Goal: Information Seeking & Learning: Learn about a topic

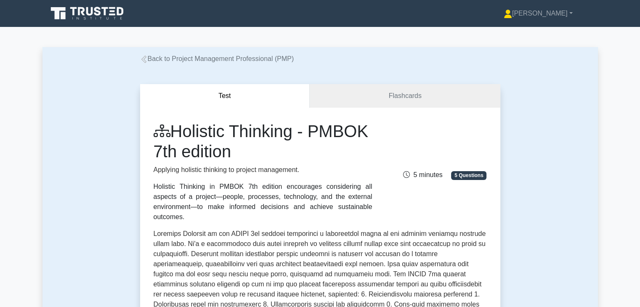
click at [521, 241] on div "Test Flashcards Holistic Thinking - PMBOK 7th edition Applying holistic thinkin…" at bounding box center [319, 307] width 555 height 487
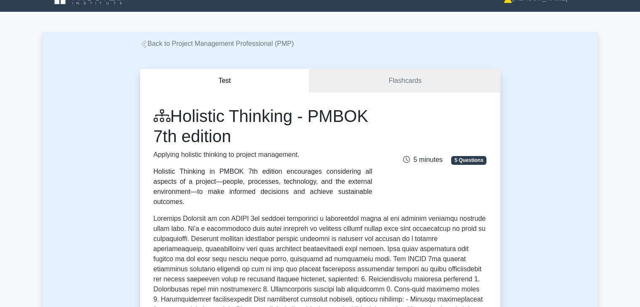
scroll to position [17, 0]
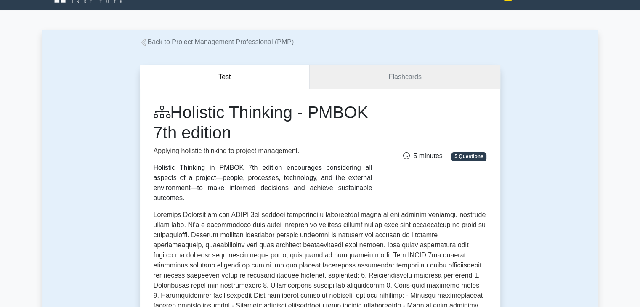
click at [430, 251] on p at bounding box center [320, 307] width 333 height 195
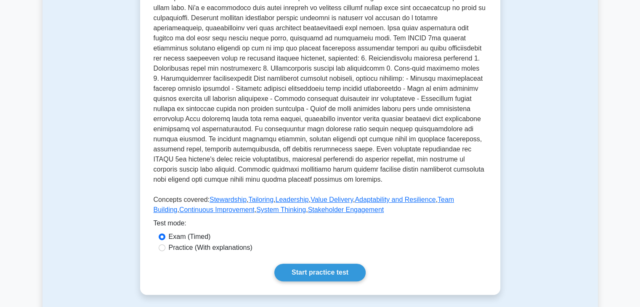
scroll to position [236, 0]
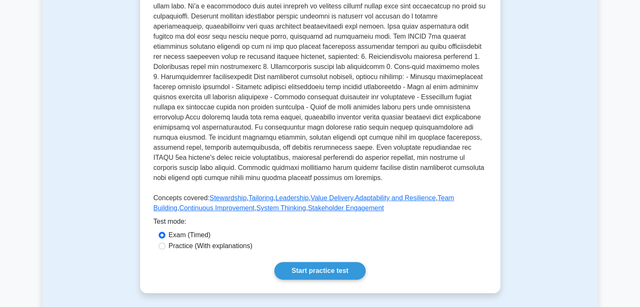
click at [468, 108] on p at bounding box center [320, 88] width 333 height 195
click at [465, 154] on p at bounding box center [320, 88] width 333 height 195
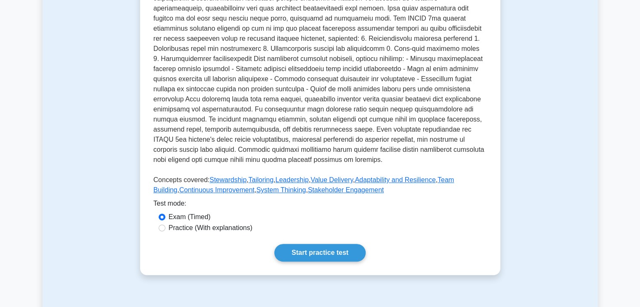
scroll to position [252, 0]
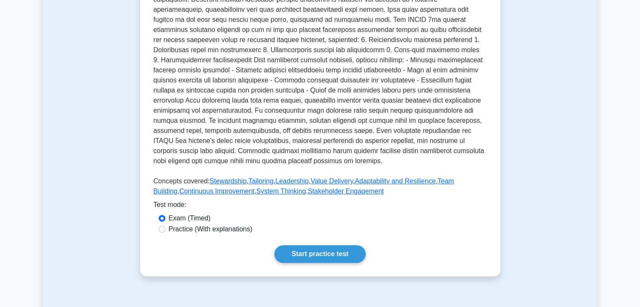
click at [411, 154] on p at bounding box center [320, 71] width 333 height 195
click at [288, 148] on p at bounding box center [320, 71] width 333 height 195
click at [166, 224] on div "Practice (With explanations)" at bounding box center [320, 229] width 323 height 10
click at [159, 226] on input "Practice (With explanations)" at bounding box center [162, 229] width 7 height 7
radio input "true"
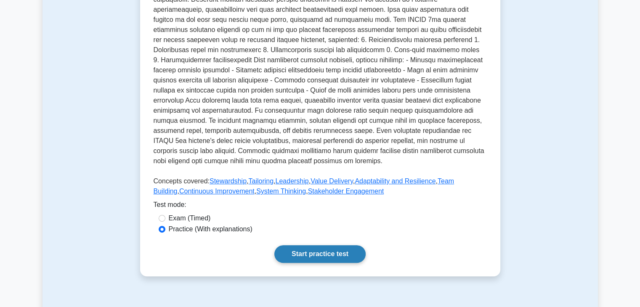
click at [333, 245] on link "Start practice test" at bounding box center [319, 254] width 91 height 18
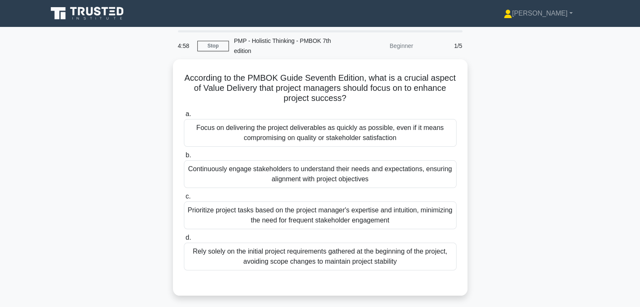
click at [510, 149] on div "According to the PMBOK Guide Seventh Edition, what is a crucial aspect of Value…" at bounding box center [319, 182] width 555 height 247
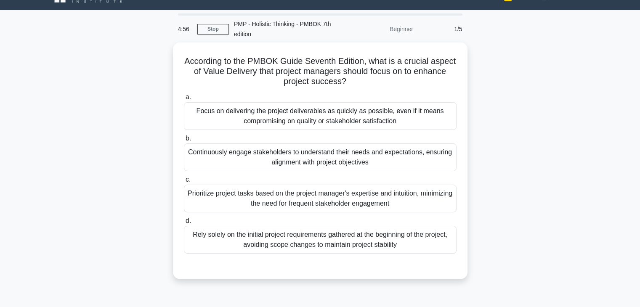
scroll to position [34, 0]
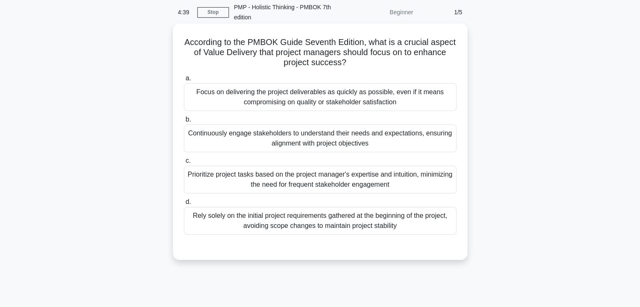
click at [363, 137] on div "Continuously engage stakeholders to understand their needs and expectations, en…" at bounding box center [320, 139] width 273 height 28
click at [184, 122] on input "b. Continuously engage stakeholders to understand their needs and expectations,…" at bounding box center [184, 119] width 0 height 5
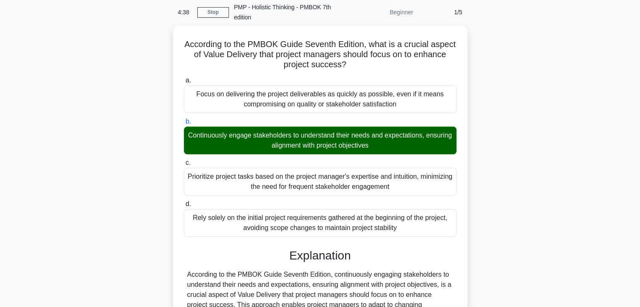
click at [534, 268] on div "According to the PMBOK Guide Seventh Edition, what is a crucial aspect of Value…" at bounding box center [319, 228] width 555 height 405
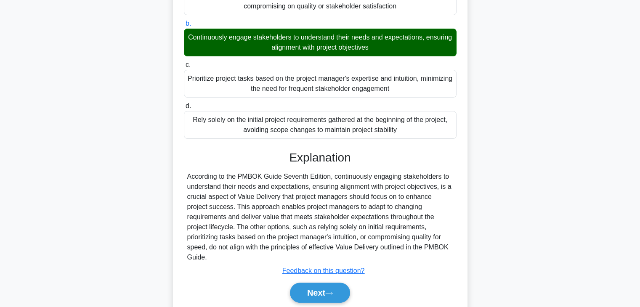
scroll to position [151, 0]
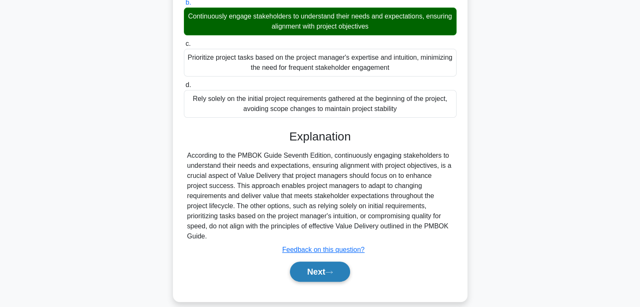
click at [312, 262] on button "Next" at bounding box center [320, 272] width 60 height 20
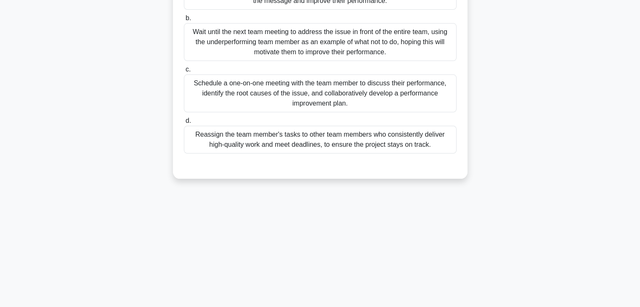
click at [491, 162] on div "As a project manager, you notice that one of your team members consistently fai…" at bounding box center [319, 50] width 555 height 277
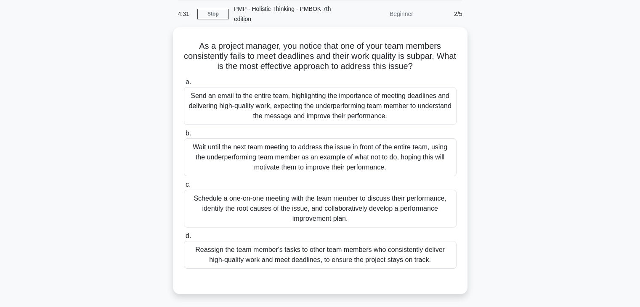
scroll to position [34, 0]
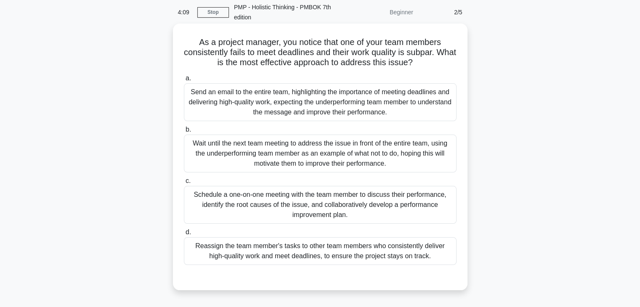
click at [411, 197] on div "Schedule a one-on-one meeting with the team member to discuss their performance…" at bounding box center [320, 205] width 273 height 38
click at [184, 184] on input "c. Schedule a one-on-one meeting with the team member to discuss their performa…" at bounding box center [184, 180] width 0 height 5
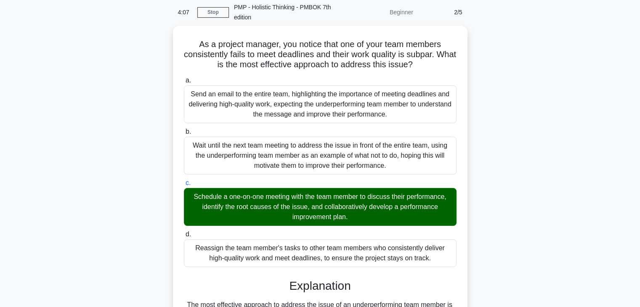
click at [493, 207] on div "As a project manager, you notice that one of your team members consistently fai…" at bounding box center [319, 284] width 555 height 516
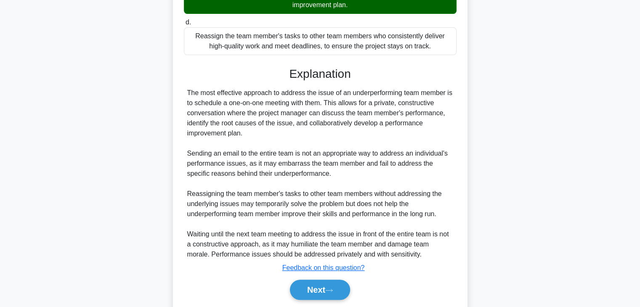
scroll to position [272, 0]
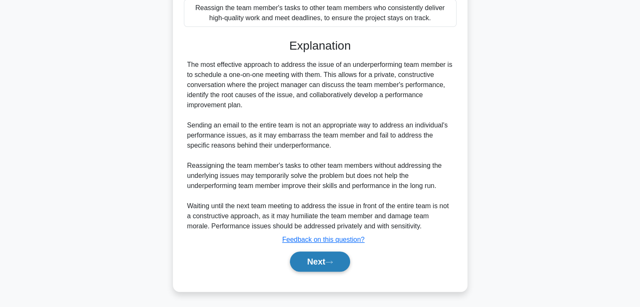
click at [300, 262] on button "Next" at bounding box center [320, 262] width 60 height 20
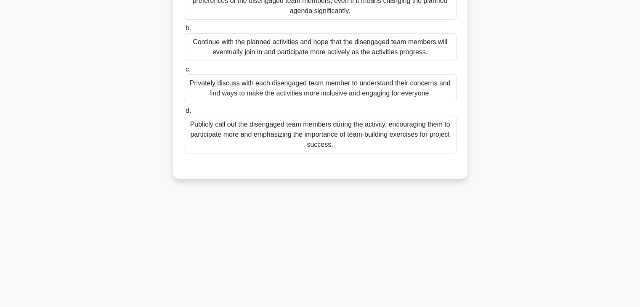
click at [492, 189] on div "4:04 Stop PMP - Holistic Thinking - PMBOK 7th edition Beginner 3/5 During a tea…" at bounding box center [319, 93] width 555 height 421
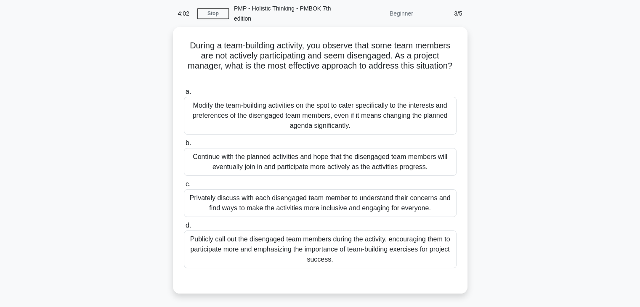
scroll to position [34, 0]
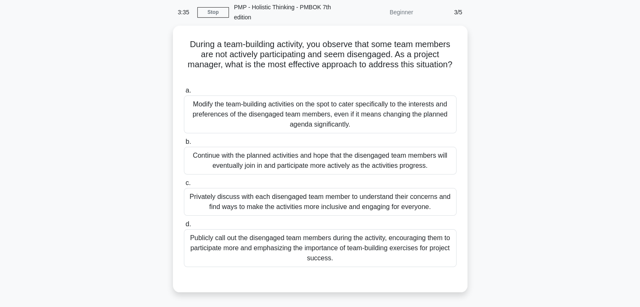
click at [502, 151] on div "During a team-building activity, you observe that some team members are not act…" at bounding box center [319, 164] width 555 height 277
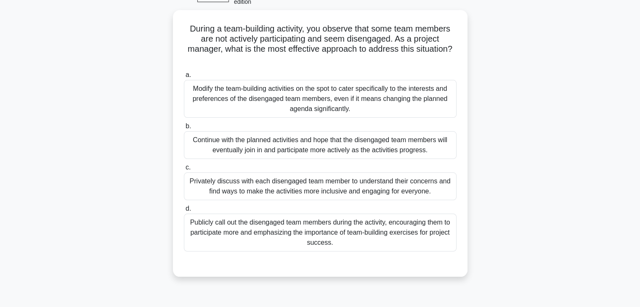
scroll to position [50, 0]
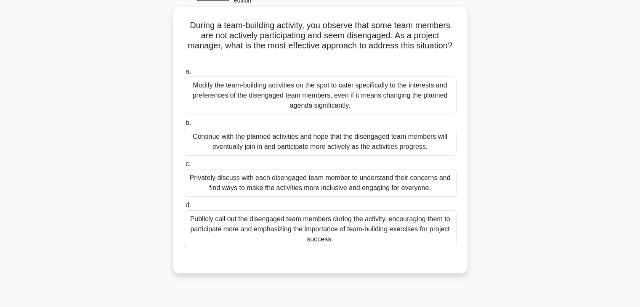
click at [449, 189] on div "Privately discuss with each disengaged team member to understand their concerns…" at bounding box center [320, 183] width 273 height 28
click at [184, 167] on input "c. Privately discuss with each disengaged team member to understand their conce…" at bounding box center [184, 164] width 0 height 5
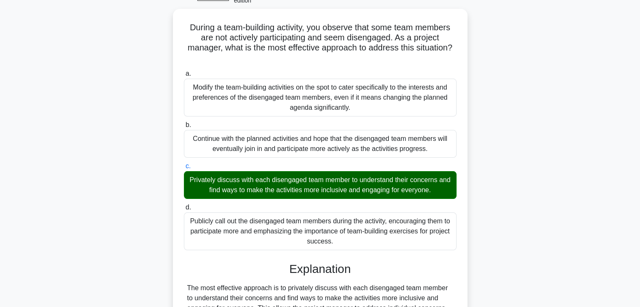
click at [495, 208] on div "During a team-building activity, you observe that some team members are not act…" at bounding box center [319, 252] width 555 height 486
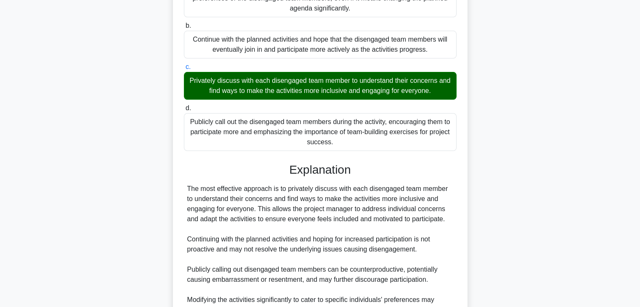
scroll to position [242, 0]
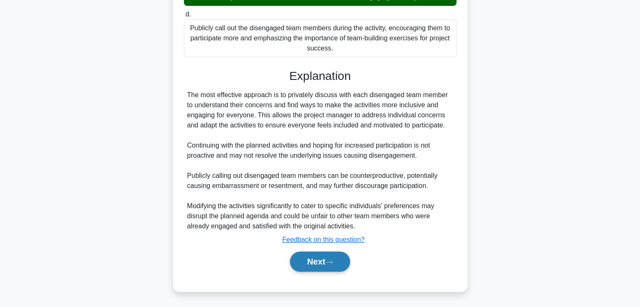
click at [308, 260] on button "Next" at bounding box center [320, 262] width 60 height 20
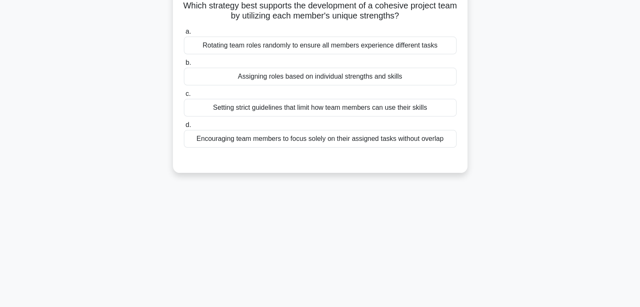
scroll to position [0, 0]
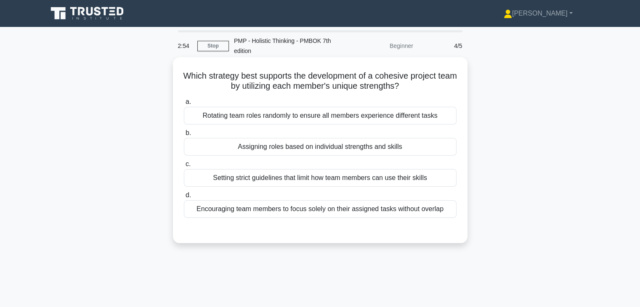
click at [414, 148] on div "Assigning roles based on individual strengths and skills" at bounding box center [320, 147] width 273 height 18
click at [184, 136] on input "b. Assigning roles based on individual strengths and skills" at bounding box center [184, 132] width 0 height 5
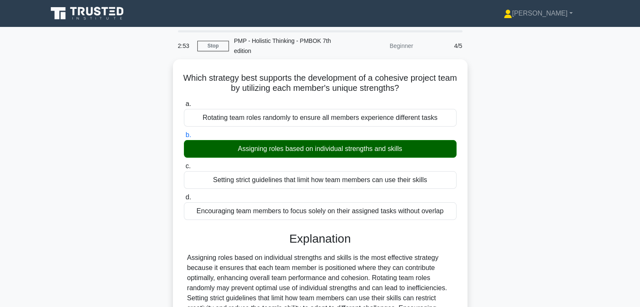
click at [488, 202] on div "Which strategy best supports the development of a cohesive project team by util…" at bounding box center [319, 231] width 555 height 345
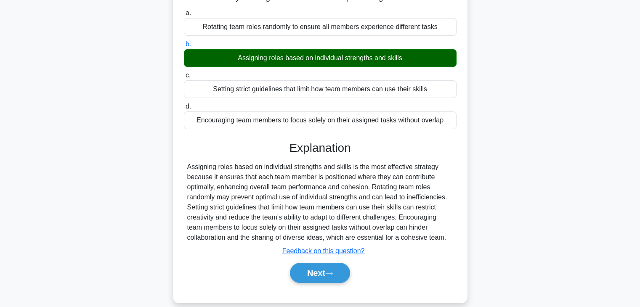
scroll to position [148, 0]
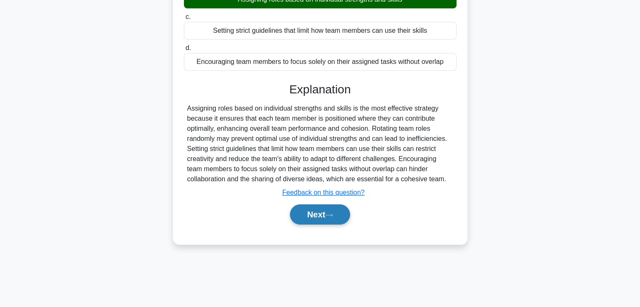
click at [313, 219] on button "Next" at bounding box center [320, 215] width 60 height 20
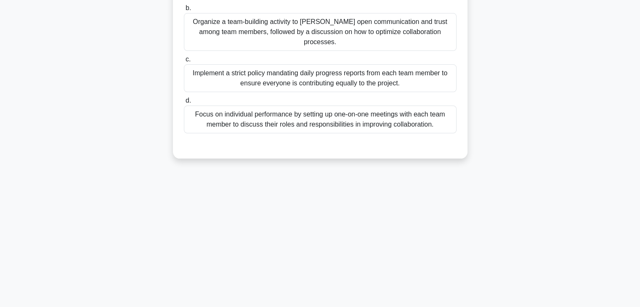
click at [457, 197] on div "2:49 Stop PMP - Holistic Thinking - PMBOK 7th edition Beginner 5/5 As a project…" at bounding box center [319, 93] width 555 height 421
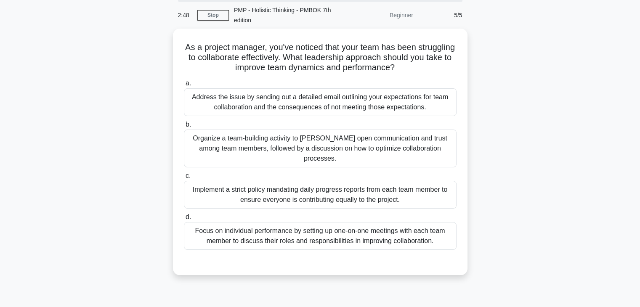
scroll to position [0, 0]
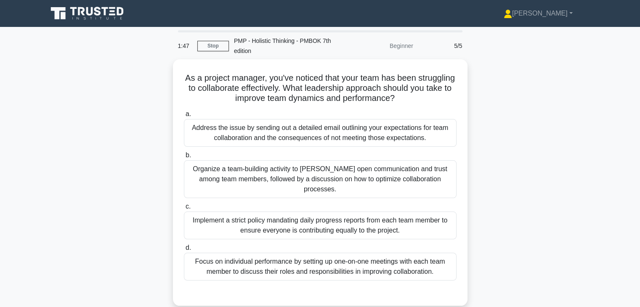
click at [527, 138] on div "As a project manager, you've noticed that your team has been struggling to coll…" at bounding box center [319, 187] width 555 height 257
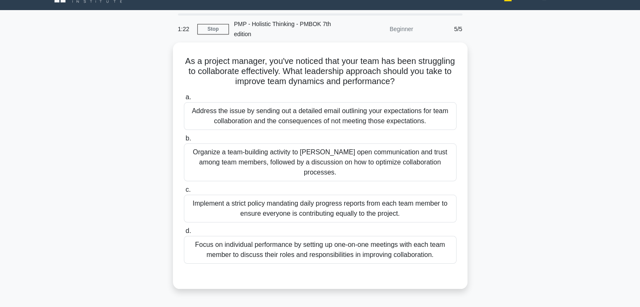
click at [526, 138] on div "As a project manager, you've noticed that your team has been struggling to coll…" at bounding box center [319, 170] width 555 height 257
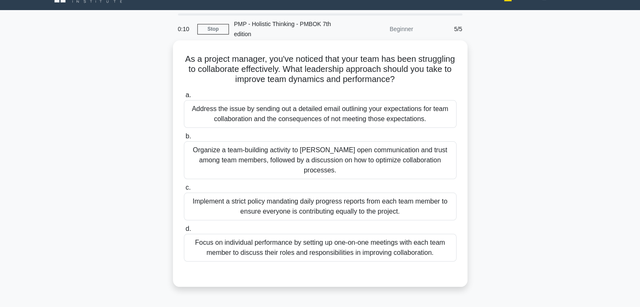
click at [417, 156] on div "Organize a team-building activity to foster open communication and trust among …" at bounding box center [320, 160] width 273 height 38
click at [184, 139] on input "b. Organize a team-building activity to foster open communication and trust amo…" at bounding box center [184, 136] width 0 height 5
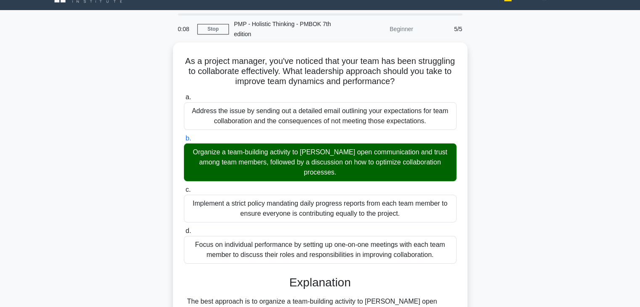
click at [523, 194] on div "As a project manager, you've noticed that your team has been struggling to coll…" at bounding box center [319, 300] width 555 height 516
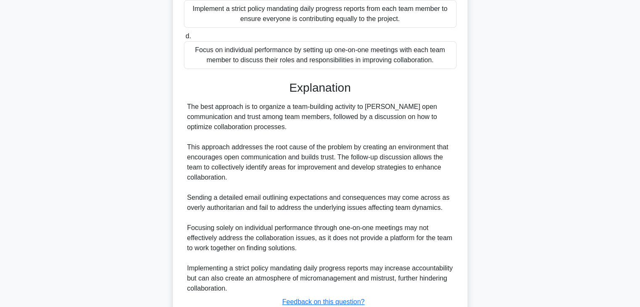
scroll to position [236, 0]
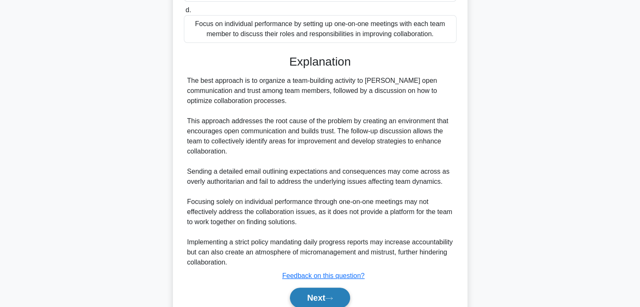
click at [306, 288] on button "Next" at bounding box center [320, 298] width 60 height 20
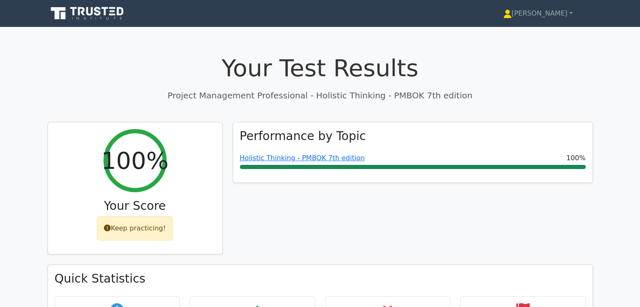
click at [385, 228] on div "Performance by Topic Holistic Thinking - PMBOK 7th edition 100%" at bounding box center [413, 193] width 370 height 143
click at [160, 91] on p "Project Management Professional - Holistic Thinking - PMBOK 7th edition" at bounding box center [320, 95] width 545 height 13
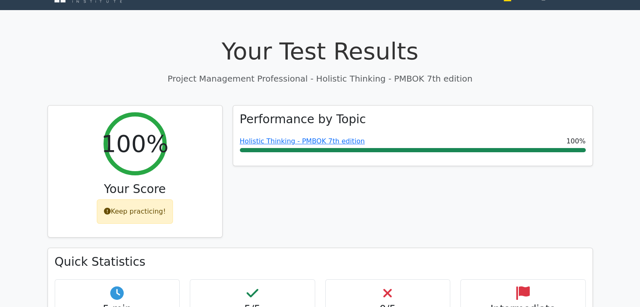
scroll to position [67, 0]
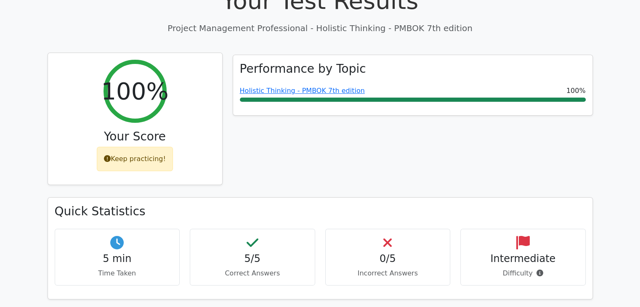
click at [128, 162] on div "Keep practicing!" at bounding box center [135, 159] width 76 height 24
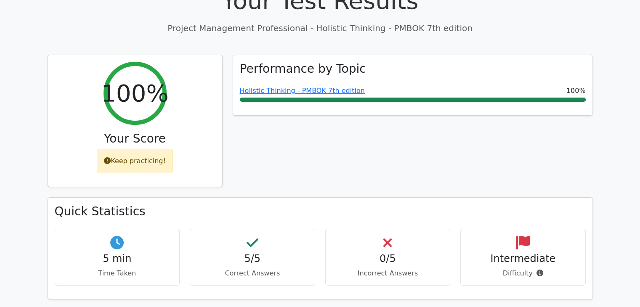
click at [385, 146] on div "Performance by Topic Holistic Thinking - PMBOK 7th edition 100%" at bounding box center [413, 126] width 370 height 143
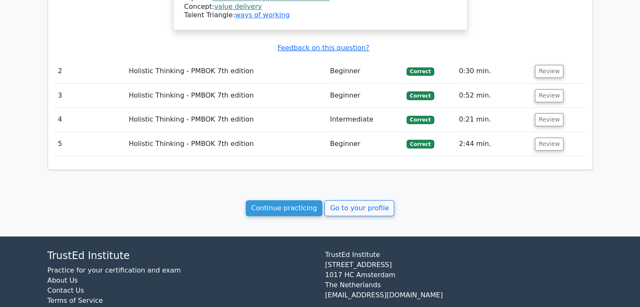
scroll to position [808, 0]
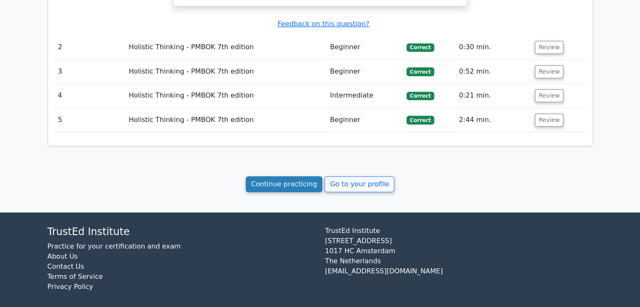
click at [303, 180] on link "Continue practicing" at bounding box center [284, 184] width 77 height 16
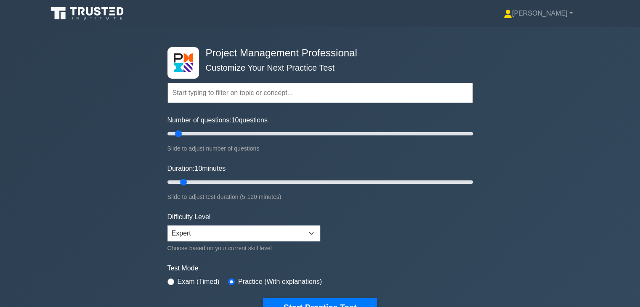
click at [445, 232] on form "Topics Scope Management Time Management Cost Management Quality Management Risk…" at bounding box center [319, 187] width 305 height 260
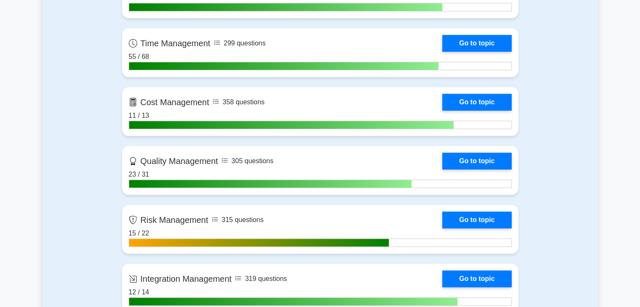
scroll to position [454, 0]
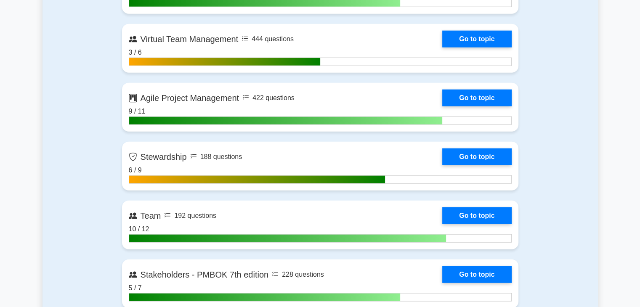
scroll to position [2037, 0]
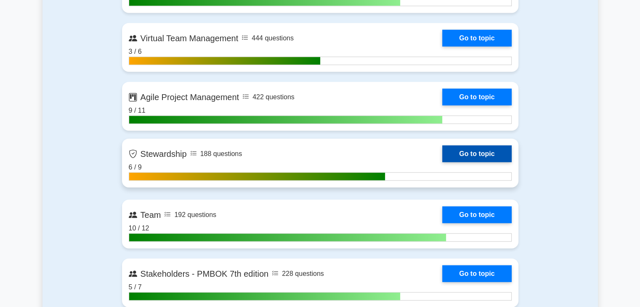
click at [478, 156] on link "Go to topic" at bounding box center [476, 154] width 69 height 17
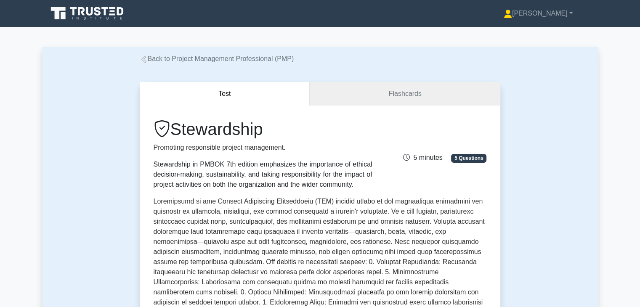
click at [451, 252] on p at bounding box center [320, 299] width 333 height 205
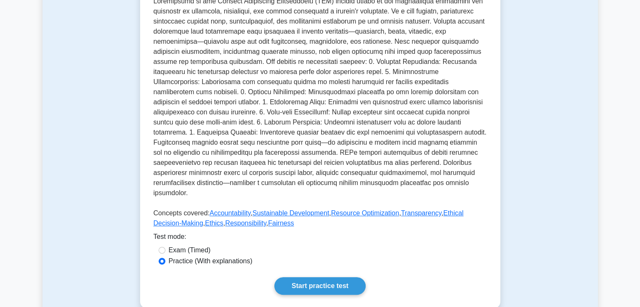
scroll to position [202, 0]
click at [512, 226] on div "Test Flashcards Stewardship Promoting responsible project management. Stewardsh…" at bounding box center [319, 95] width 555 height 467
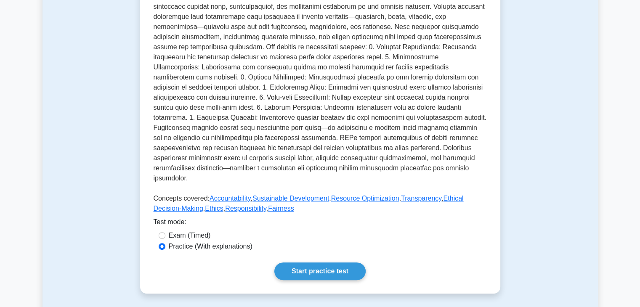
scroll to position [219, 0]
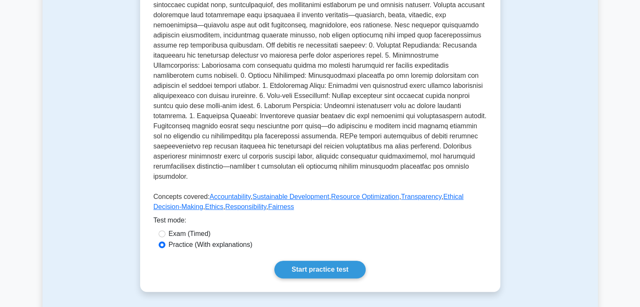
click at [518, 158] on div "Test Flashcards Stewardship Promoting responsible project management. Stewardsh…" at bounding box center [319, 78] width 555 height 467
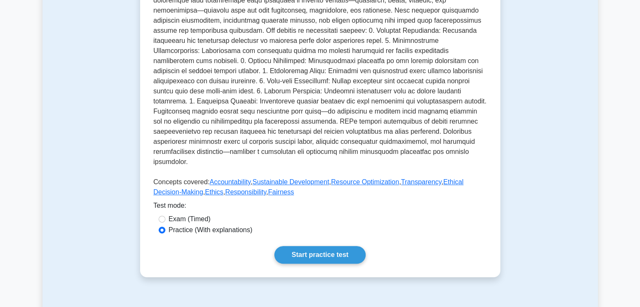
scroll to position [236, 0]
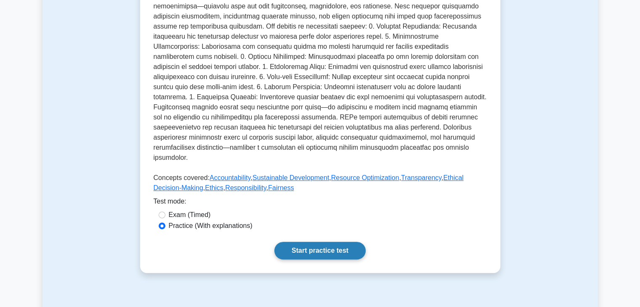
click at [316, 242] on link "Start practice test" at bounding box center [319, 251] width 91 height 18
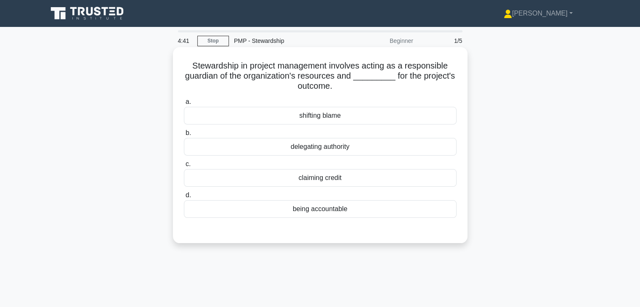
click at [353, 212] on div "being accountable" at bounding box center [320, 209] width 273 height 18
click at [184, 198] on input "d. being accountable" at bounding box center [184, 195] width 0 height 5
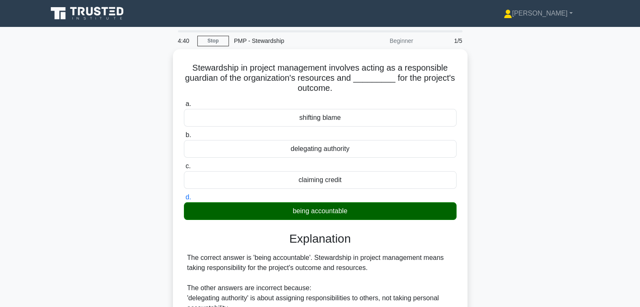
click at [487, 218] on div "Stewardship in project management involves acting as a responsible guardian of …" at bounding box center [319, 231] width 555 height 365
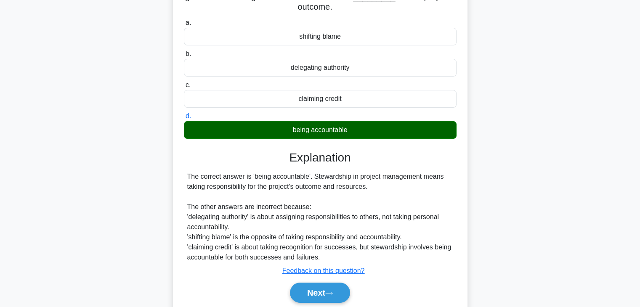
scroll to position [148, 0]
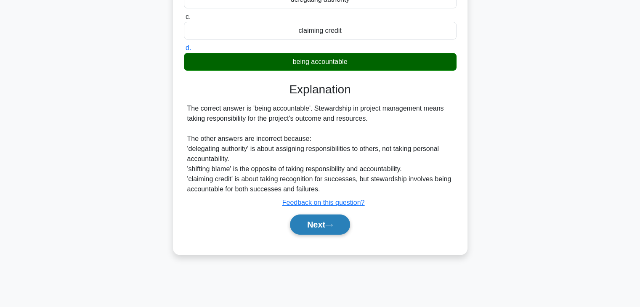
click at [303, 229] on button "Next" at bounding box center [320, 225] width 60 height 20
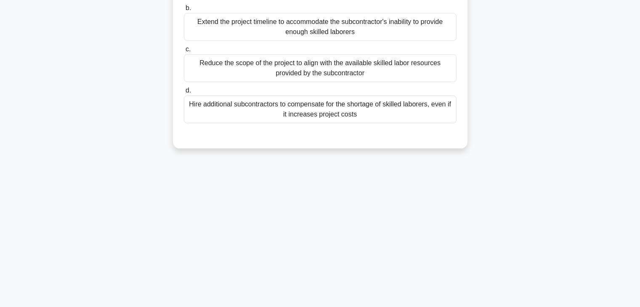
click at [436, 213] on div "4:36 Stop PMP - Stewardship Beginner 2/5 A construction project manager is faci…" at bounding box center [319, 93] width 555 height 421
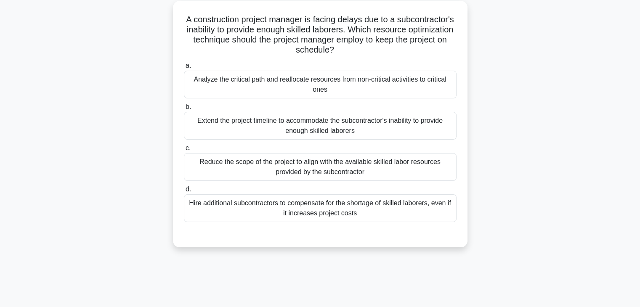
scroll to position [13, 0]
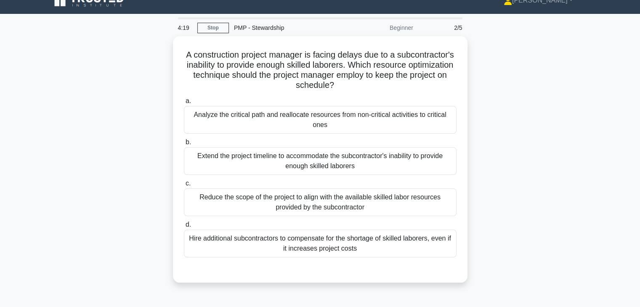
click at [493, 152] on div "A construction project manager is facing delays due to a subcontractor's inabil…" at bounding box center [319, 164] width 555 height 257
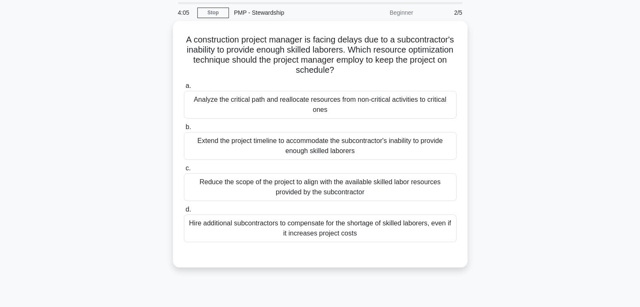
scroll to position [30, 0]
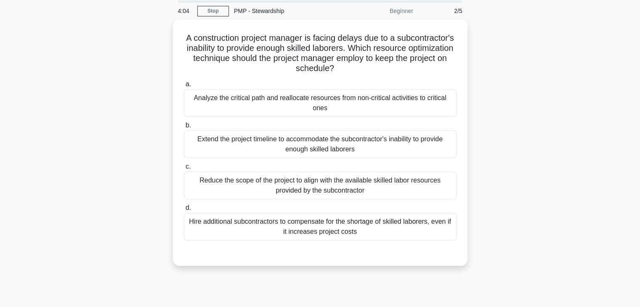
click at [483, 158] on div "A construction project manager is facing delays due to a subcontractor's inabil…" at bounding box center [319, 147] width 555 height 257
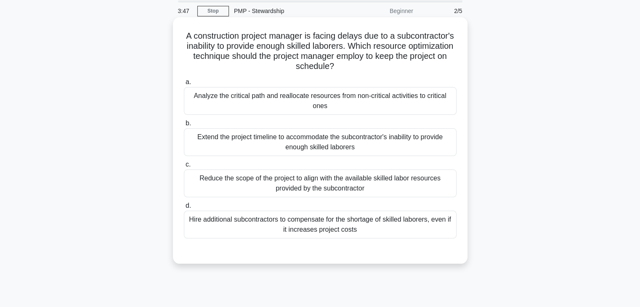
click at [402, 117] on div "a. Analyze the critical path and reallocate resources from non-critical activit…" at bounding box center [320, 157] width 283 height 165
click at [398, 107] on div "Analyze the critical path and reallocate resources from non-critical activities…" at bounding box center [320, 101] width 273 height 28
click at [184, 85] on input "a. Analyze the critical path and reallocate resources from non-critical activit…" at bounding box center [184, 82] width 0 height 5
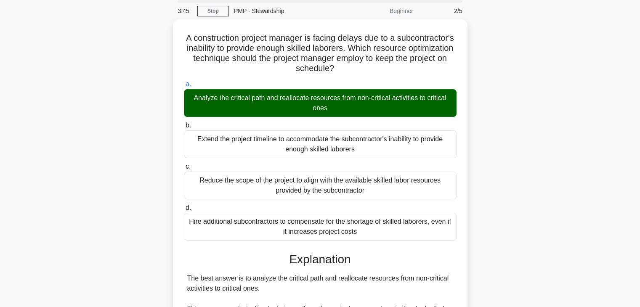
click at [505, 156] on div "A construction project manager is facing delays due to a subcontractor's inabil…" at bounding box center [319, 242] width 555 height 446
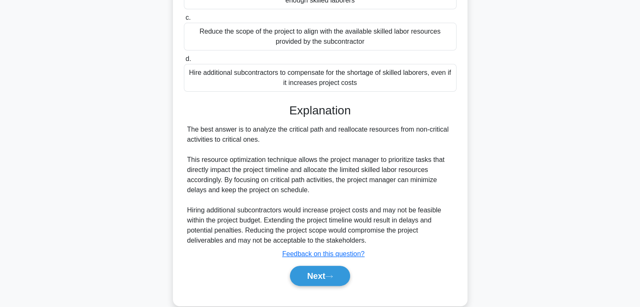
scroll to position [191, 0]
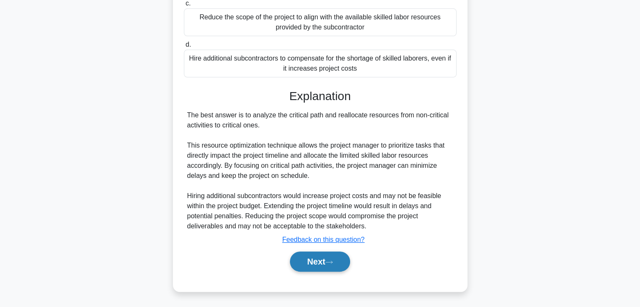
click at [301, 260] on button "Next" at bounding box center [320, 262] width 60 height 20
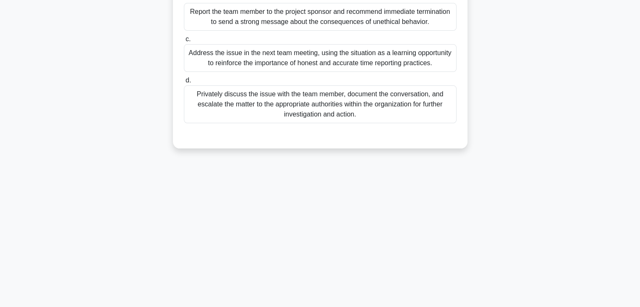
click at [505, 199] on div "3:41 Stop PMP - Stewardship Beginner 3/5 A project manager discovers that a tea…" at bounding box center [319, 93] width 555 height 421
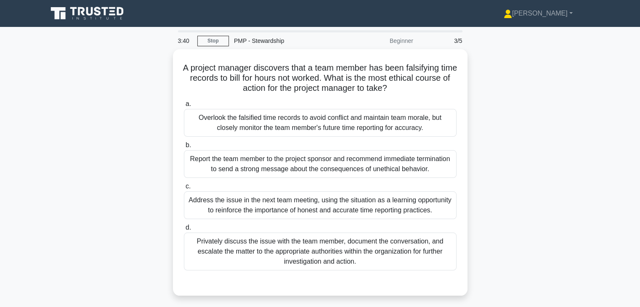
scroll to position [0, 0]
click at [509, 184] on div "A project manager discovers that a team member has been falsifying time records…" at bounding box center [319, 177] width 555 height 257
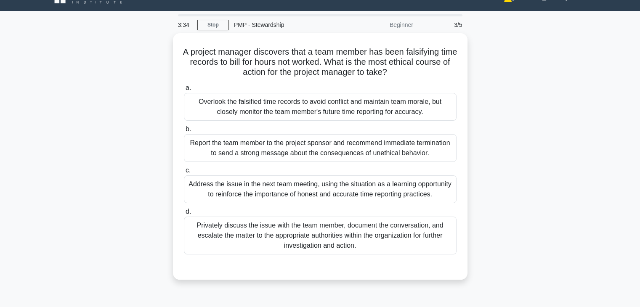
scroll to position [17, 0]
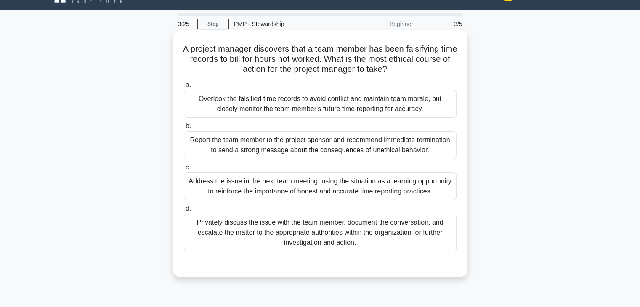
click at [367, 231] on div "Privately discuss the issue with the team member, document the conversation, an…" at bounding box center [320, 233] width 273 height 38
click at [184, 212] on input "d. Privately discuss the issue with the team member, document the conversation,…" at bounding box center [184, 208] width 0 height 5
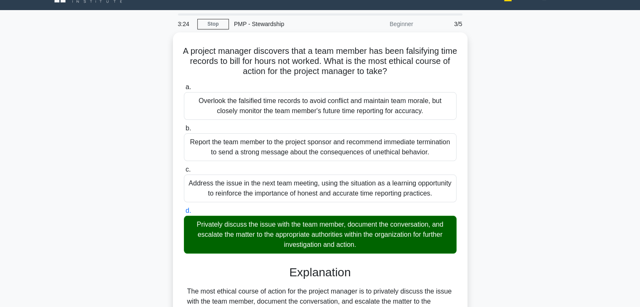
click at [514, 231] on div "A project manager discovers that a team member has been falsifying time records…" at bounding box center [319, 255] width 555 height 446
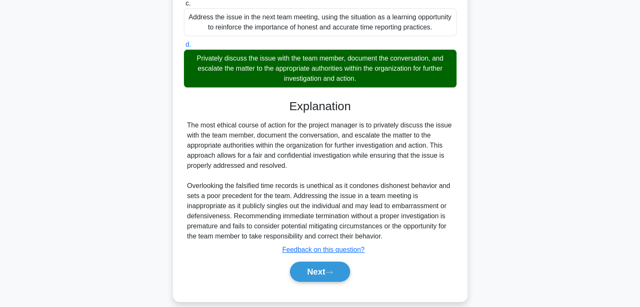
scroll to position [191, 0]
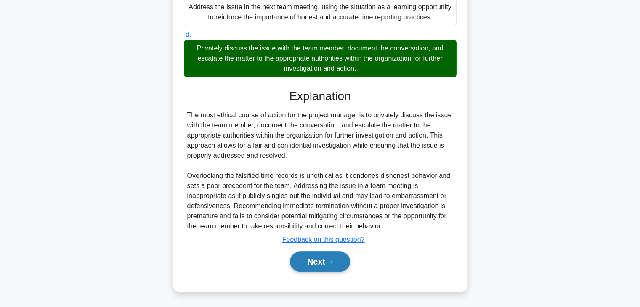
click at [310, 264] on button "Next" at bounding box center [320, 262] width 60 height 20
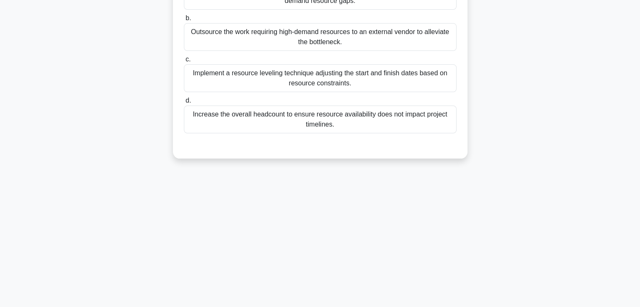
click at [450, 186] on div "3:19 Stop PMP - Stewardship Beginner 4/5 In a large-scale IT deployment, the pr…" at bounding box center [319, 93] width 555 height 421
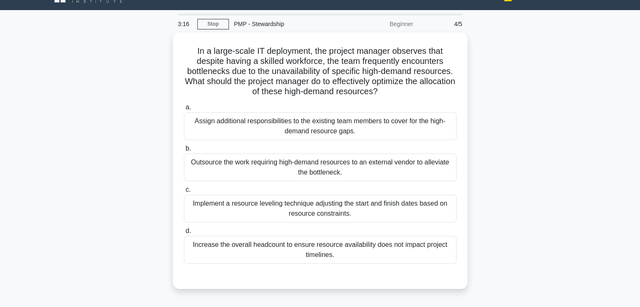
scroll to position [34, 0]
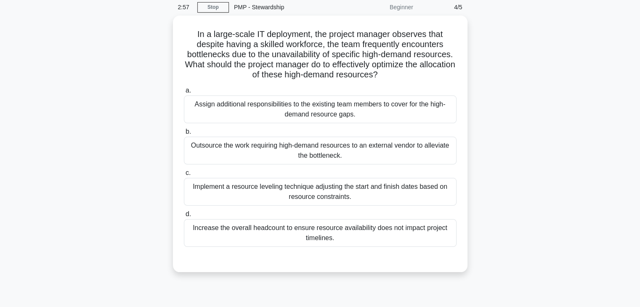
click at [503, 130] on div "In a large-scale IT deployment, the project manager observes that despite havin…" at bounding box center [319, 149] width 555 height 267
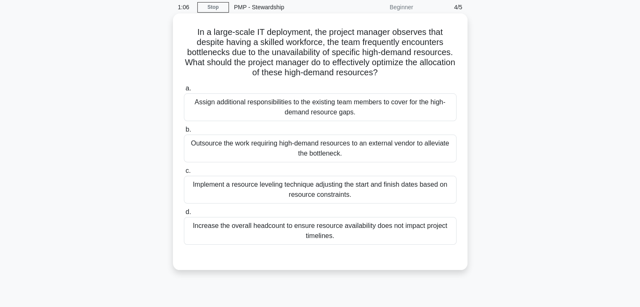
click at [438, 191] on div "Implement a resource leveling technique adjusting the start and finish dates ba…" at bounding box center [320, 190] width 273 height 28
click at [184, 174] on input "c. Implement a resource leveling technique adjusting the start and finish dates…" at bounding box center [184, 170] width 0 height 5
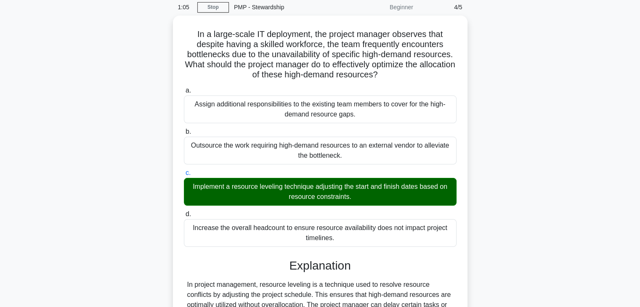
click at [498, 196] on div "In a large-scale IT deployment, the project manager observes that despite havin…" at bounding box center [319, 259] width 555 height 486
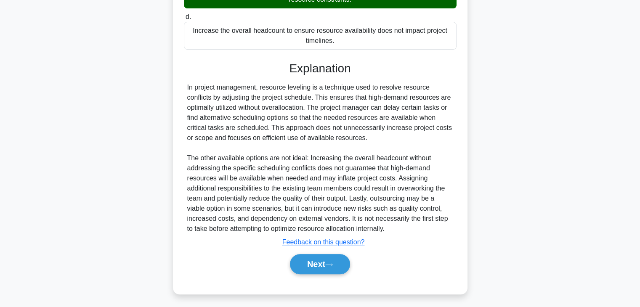
scroll to position [231, 0]
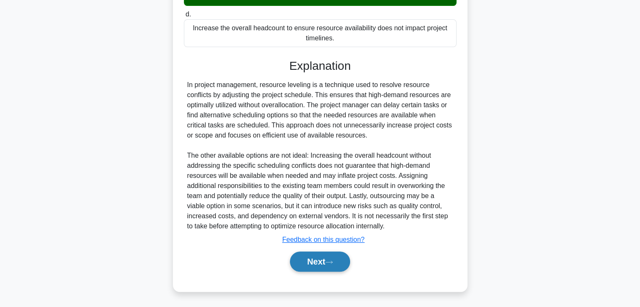
click at [305, 262] on button "Next" at bounding box center [320, 262] width 60 height 20
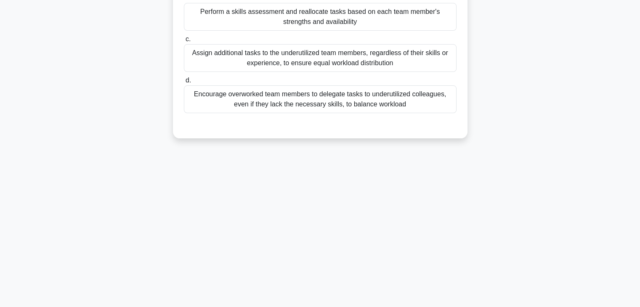
click at [399, 229] on div "1:01 Stop PMP - Stewardship Beginner 5/5 As a project manager, you notice that …" at bounding box center [319, 93] width 555 height 421
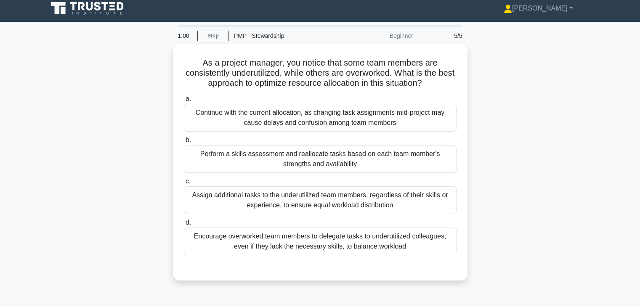
scroll to position [0, 0]
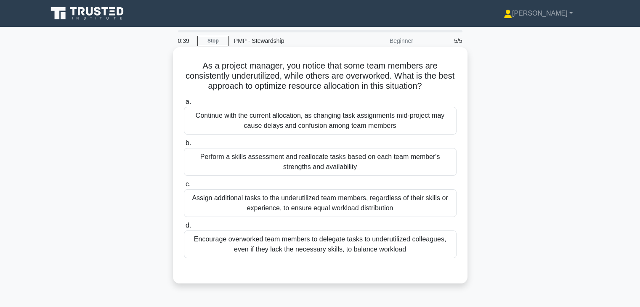
click at [387, 163] on div "Perform a skills assessment and reallocate tasks based on each team member's st…" at bounding box center [320, 162] width 273 height 28
click at [184, 146] on input "b. Perform a skills assessment and reallocate tasks based on each team member's…" at bounding box center [184, 143] width 0 height 5
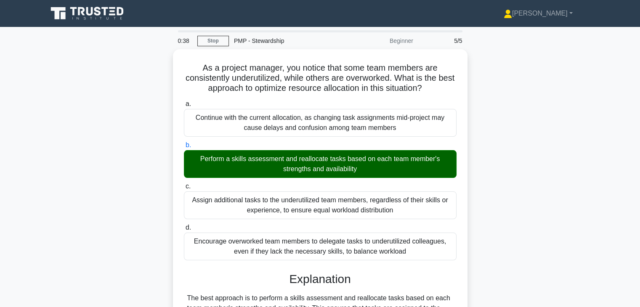
click at [541, 199] on div "As a project manager, you notice that some team members are consistently underu…" at bounding box center [319, 287] width 555 height 476
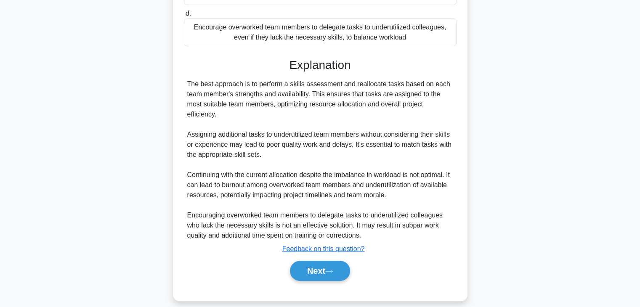
scroll to position [221, 0]
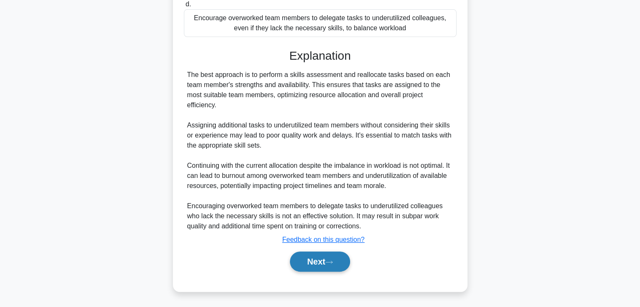
click at [308, 261] on button "Next" at bounding box center [320, 262] width 60 height 20
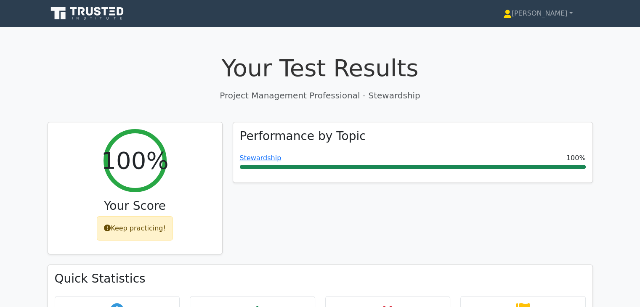
click at [451, 213] on div "Performance by Topic Stewardship 100%" at bounding box center [413, 193] width 370 height 143
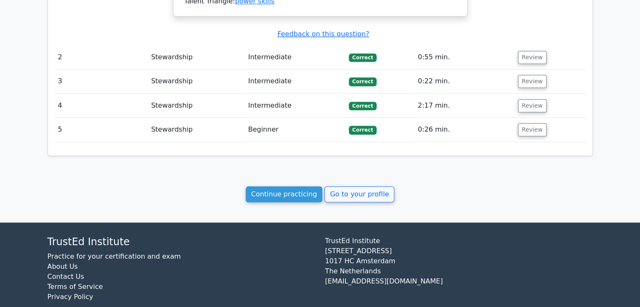
scroll to position [773, 0]
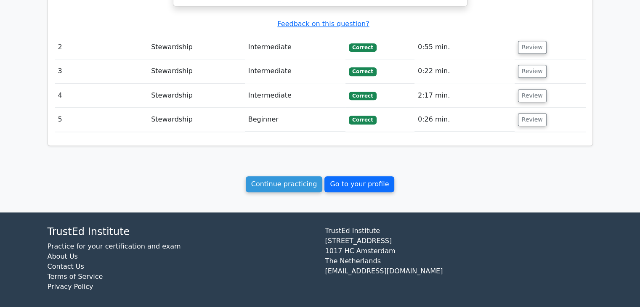
click at [361, 181] on link "Go to your profile" at bounding box center [359, 184] width 70 height 16
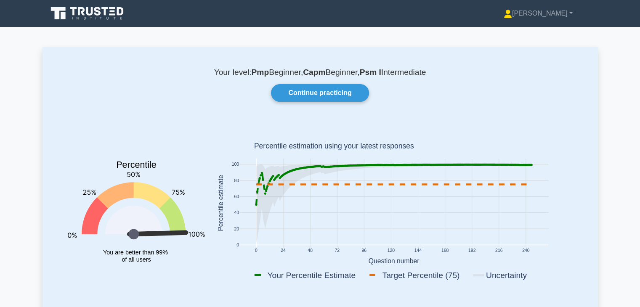
click at [560, 206] on rect at bounding box center [394, 204] width 368 height 165
click at [343, 93] on link "Continue practicing" at bounding box center [320, 93] width 98 height 18
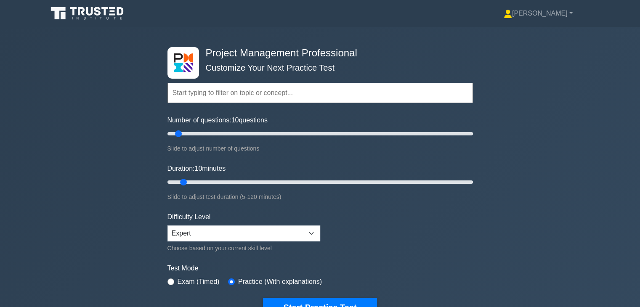
click at [456, 238] on form "Topics Scope Management Time Management Cost Management Quality Management Risk…" at bounding box center [319, 187] width 305 height 260
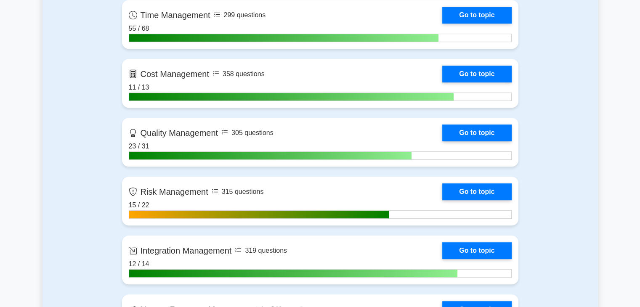
scroll to position [572, 0]
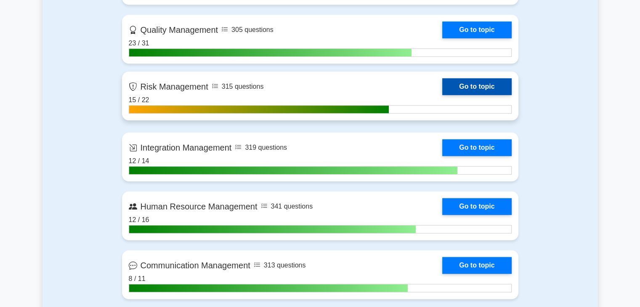
click at [477, 88] on link "Go to topic" at bounding box center [476, 86] width 69 height 17
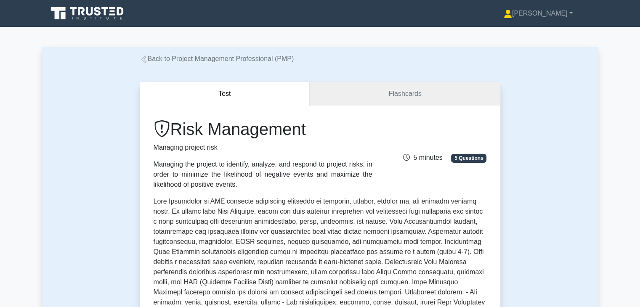
click at [395, 231] on p at bounding box center [320, 284] width 333 height 175
